Goal: Task Accomplishment & Management: Manage account settings

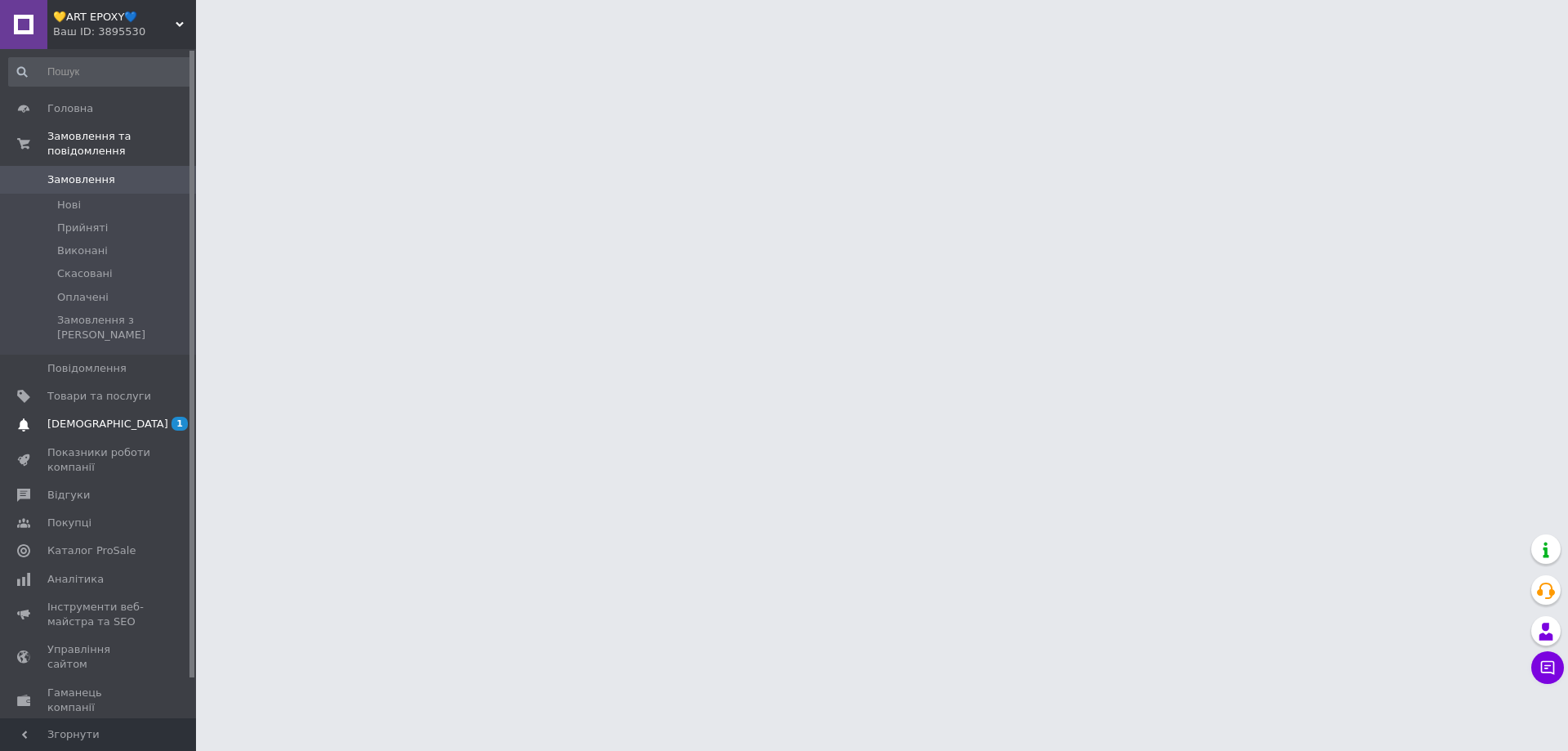
click at [100, 416] on span "[DEMOGRAPHIC_DATA]" at bounding box center [108, 424] width 121 height 15
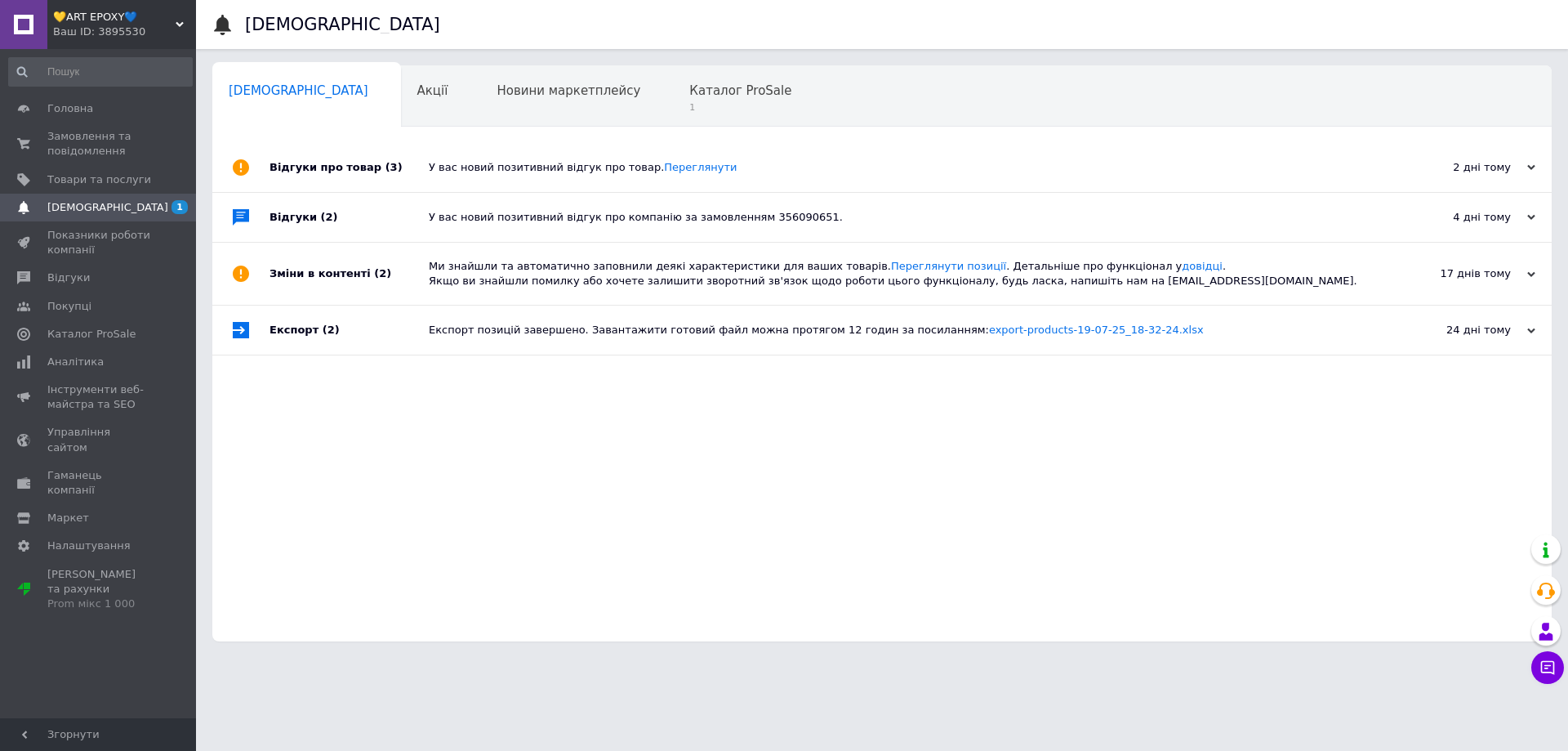
click at [99, 205] on span "[DEMOGRAPHIC_DATA]" at bounding box center [108, 207] width 121 height 15
click at [689, 104] on span "1" at bounding box center [740, 108] width 102 height 12
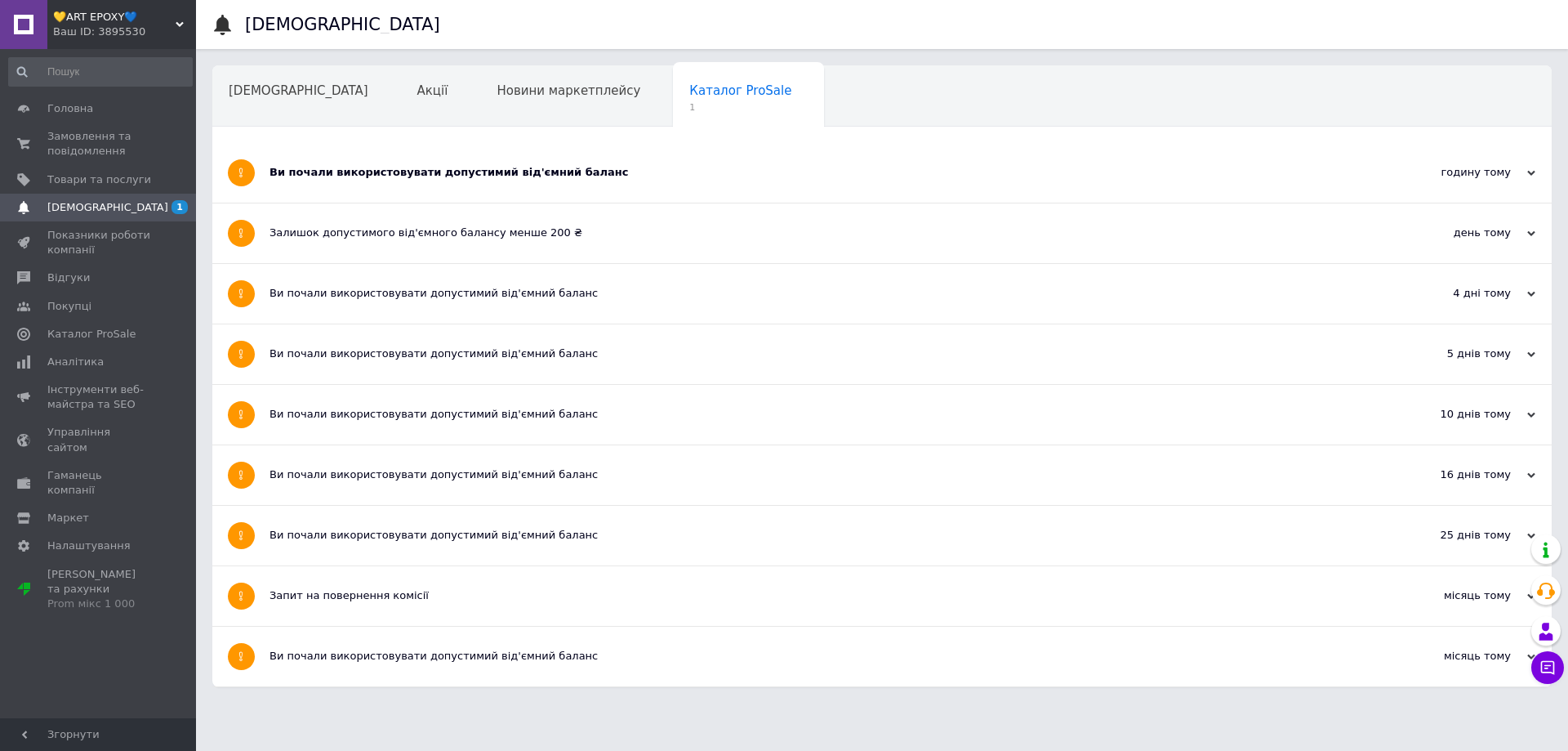
click at [501, 175] on div "Ви почали використовувати допустимий від'ємний баланс" at bounding box center [821, 172] width 1103 height 15
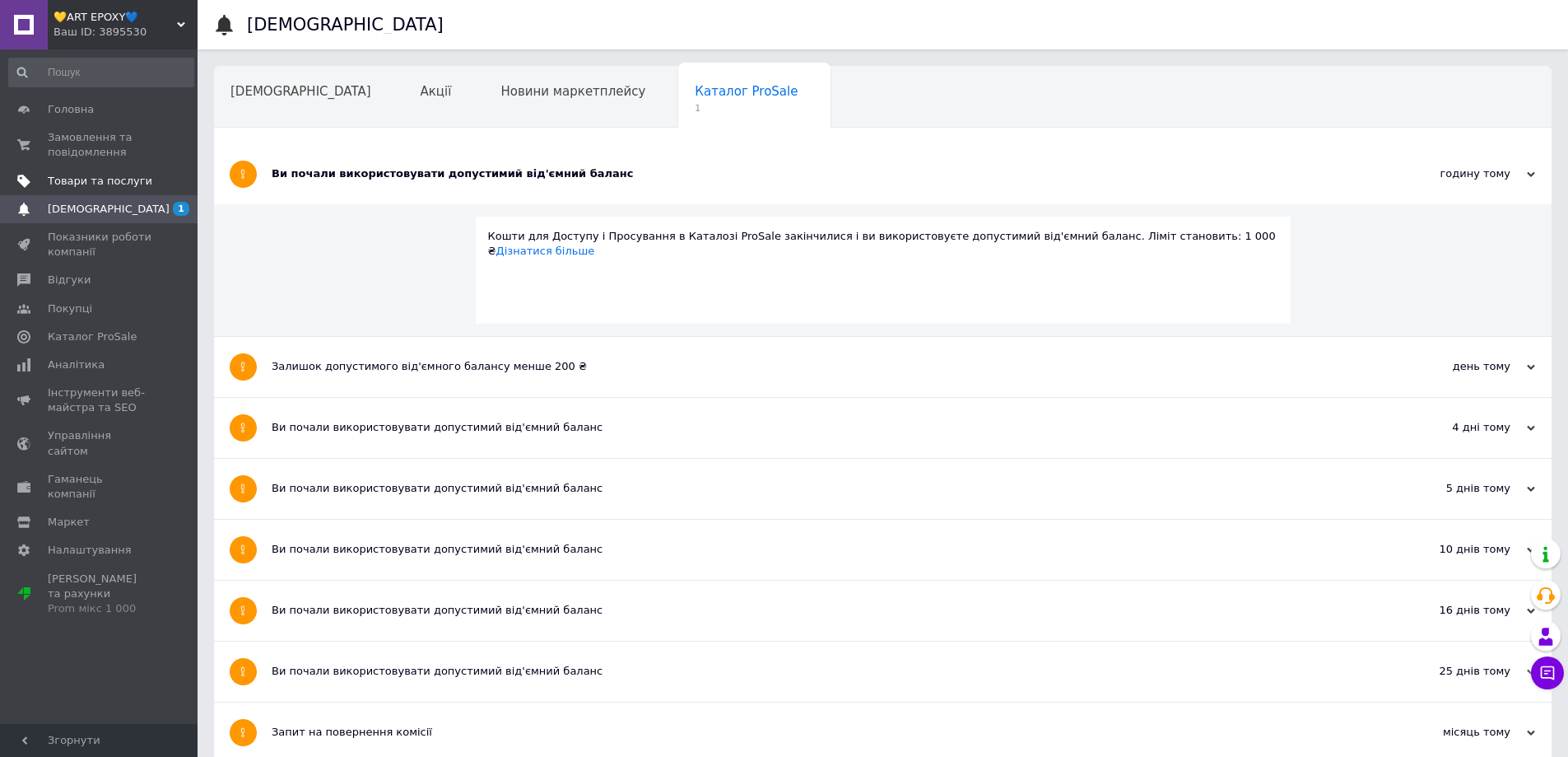
click at [106, 181] on span "Товари та послуги" at bounding box center [100, 181] width 105 height 15
